Goal: Entertainment & Leisure: Browse casually

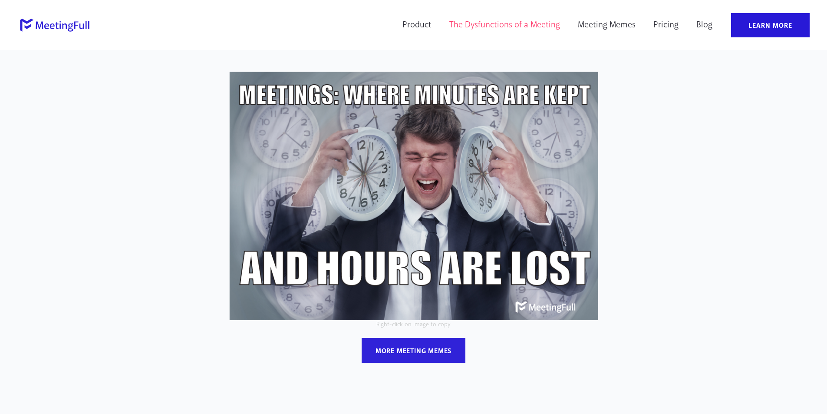
click at [539, 22] on link "The Dysfunctions of a Meeting" at bounding box center [505, 25] width 122 height 24
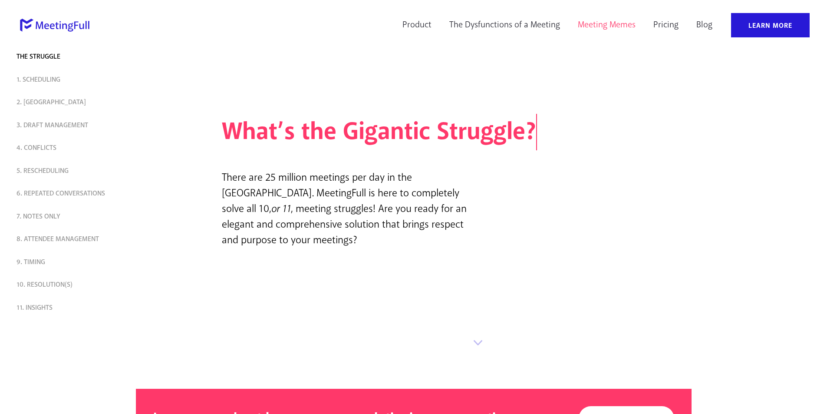
click at [618, 26] on link "Meeting Memes" at bounding box center [606, 25] width 69 height 24
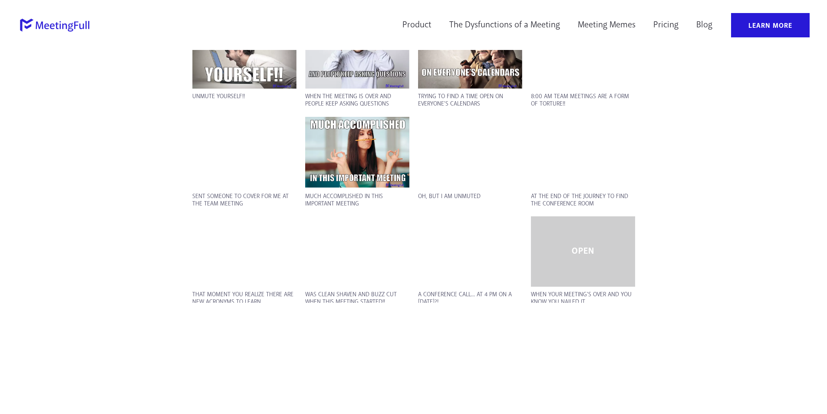
scroll to position [1607, 0]
